Goal: Check status

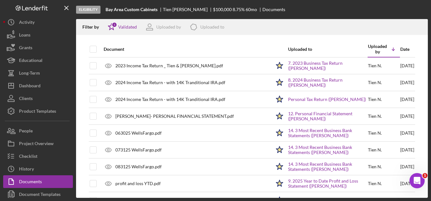
scroll to position [28, 0]
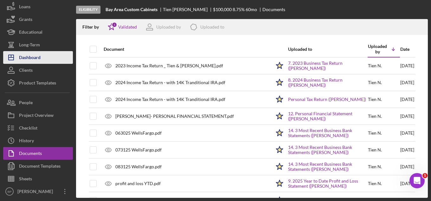
click at [24, 59] on div "Dashboard" at bounding box center [30, 58] width 22 height 14
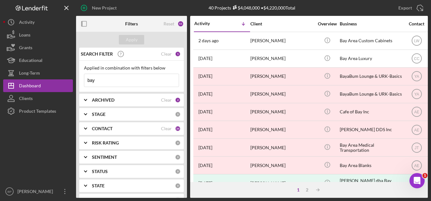
click at [112, 82] on input "bay" at bounding box center [131, 80] width 94 height 13
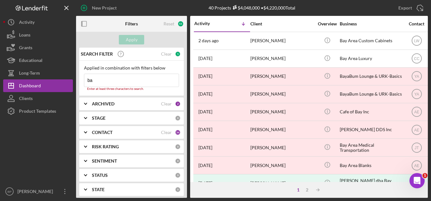
type input "b"
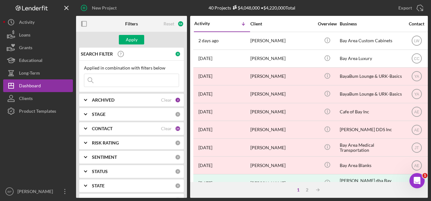
click at [129, 80] on input at bounding box center [131, 80] width 94 height 13
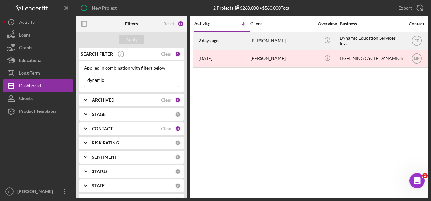
type input "dynamic"
click at [349, 42] on div "Dynamic Education Services, Inc." at bounding box center [371, 40] width 63 height 17
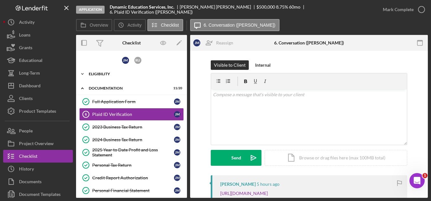
click at [101, 74] on div "Eligibility" at bounding box center [134, 74] width 90 height 4
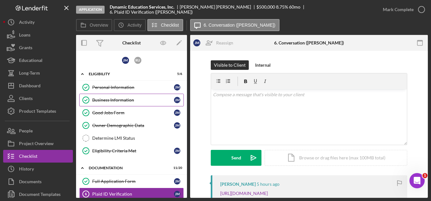
click at [107, 102] on div "Business Information" at bounding box center [133, 99] width 82 height 5
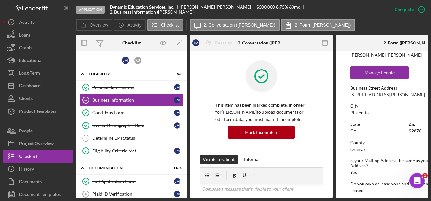
scroll to position [317, 0]
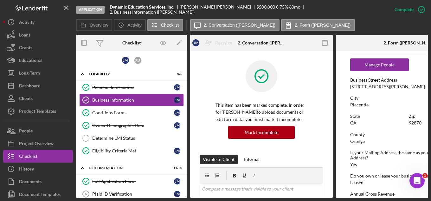
click at [350, 103] on div "Placentia" at bounding box center [359, 104] width 18 height 5
drag, startPoint x: 350, startPoint y: 103, endPoint x: 377, endPoint y: 104, distance: 26.6
click at [377, 104] on div "[GEOGRAPHIC_DATA]" at bounding box center [407, 101] width 114 height 12
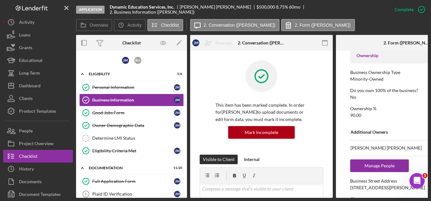
scroll to position [190, 0]
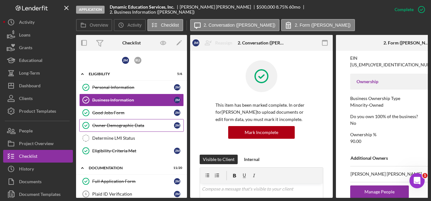
click at [125, 124] on div "Owner Demographic Data" at bounding box center [133, 125] width 82 height 5
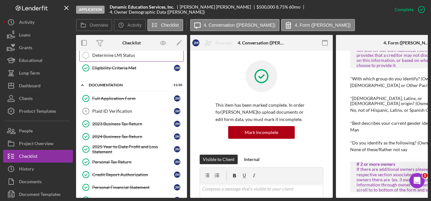
scroll to position [95, 0]
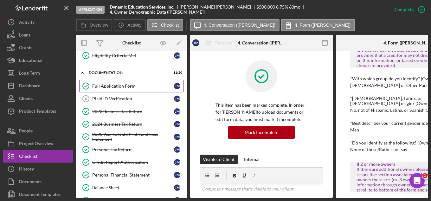
click at [121, 86] on div "Full Application Form" at bounding box center [133, 85] width 82 height 5
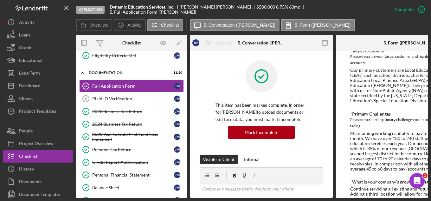
scroll to position [348, 0]
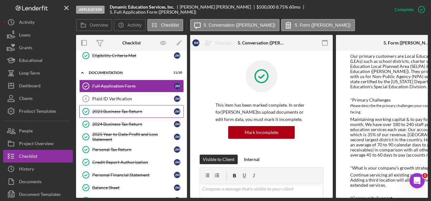
click at [119, 111] on div "2023 Business Tax Return" at bounding box center [133, 111] width 82 height 5
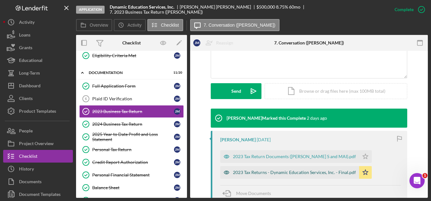
scroll to position [153, 0]
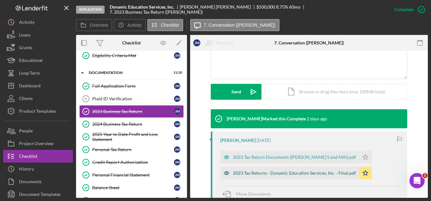
click at [274, 173] on div "2023 Tax Returns - Dynamic Education Services, Inc. - Final.pdf" at bounding box center [294, 172] width 123 height 5
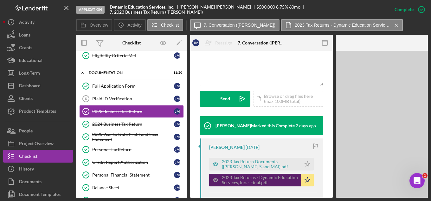
scroll to position [160, 0]
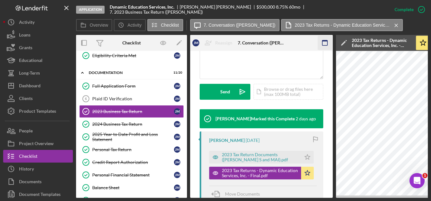
click at [322, 44] on rect "button" at bounding box center [324, 42] width 5 height 5
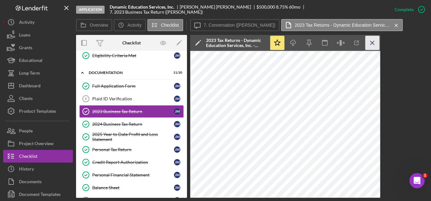
click at [373, 43] on line "button" at bounding box center [371, 42] width 3 height 3
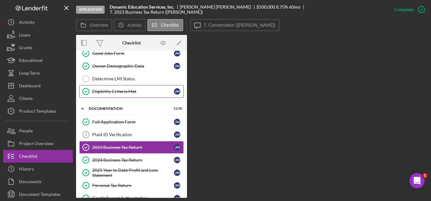
scroll to position [63, 0]
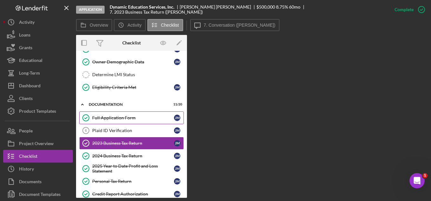
click at [126, 114] on link "Full Application Form Full Application Form [PERSON_NAME]" at bounding box center [131, 117] width 105 height 13
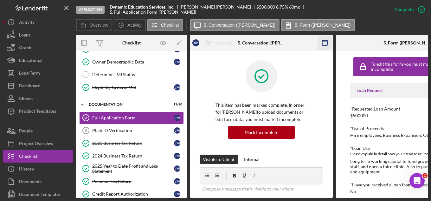
click at [322, 42] on rect "button" at bounding box center [324, 42] width 5 height 5
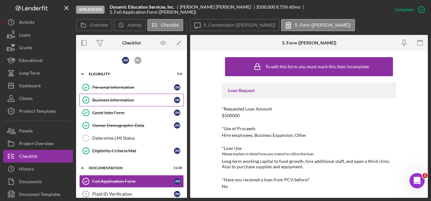
click at [109, 100] on div "Business Information" at bounding box center [133, 99] width 82 height 5
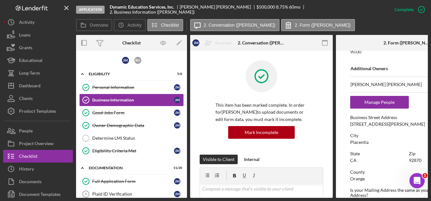
scroll to position [285, 0]
